Goal: Transaction & Acquisition: Purchase product/service

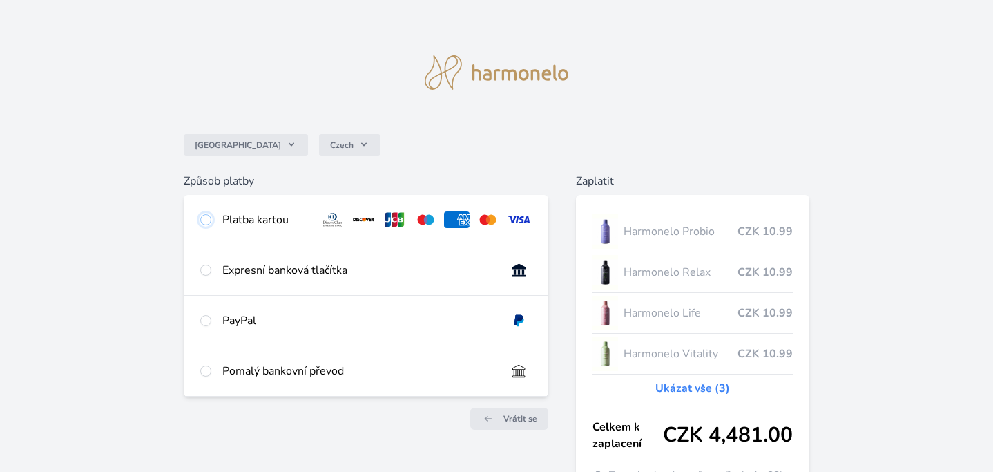
click at [205, 218] on input "radio" at bounding box center [205, 219] width 11 height 11
radio input "true"
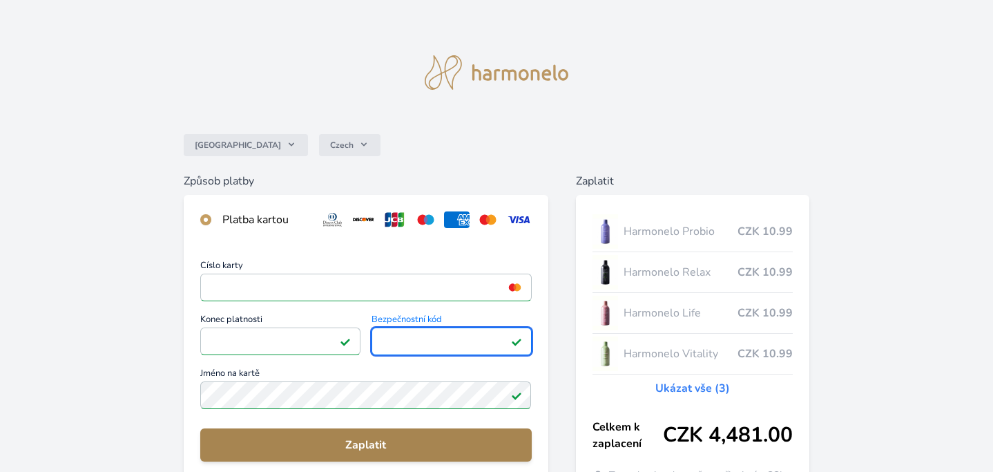
click at [354, 446] on span "Zaplatit" at bounding box center [365, 444] width 309 height 17
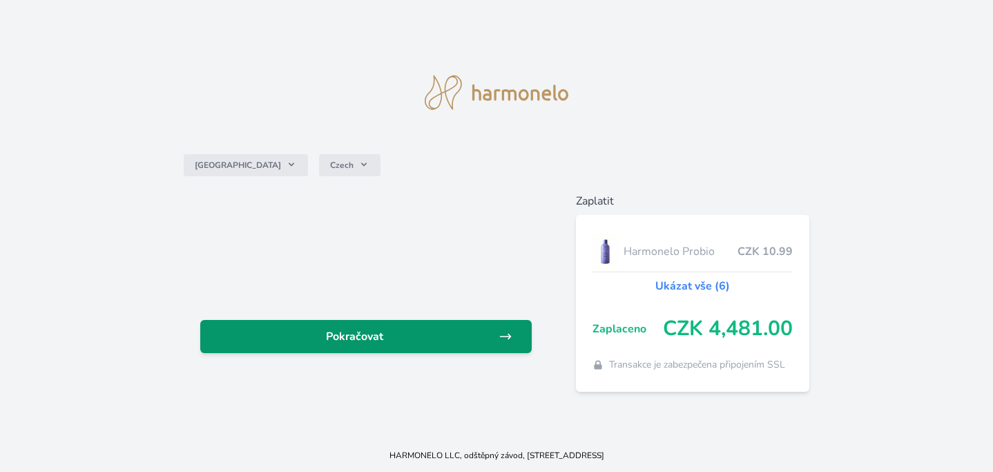
click at [348, 333] on span "Pokračovat" at bounding box center [354, 336] width 287 height 17
